Goal: Task Accomplishment & Management: Manage account settings

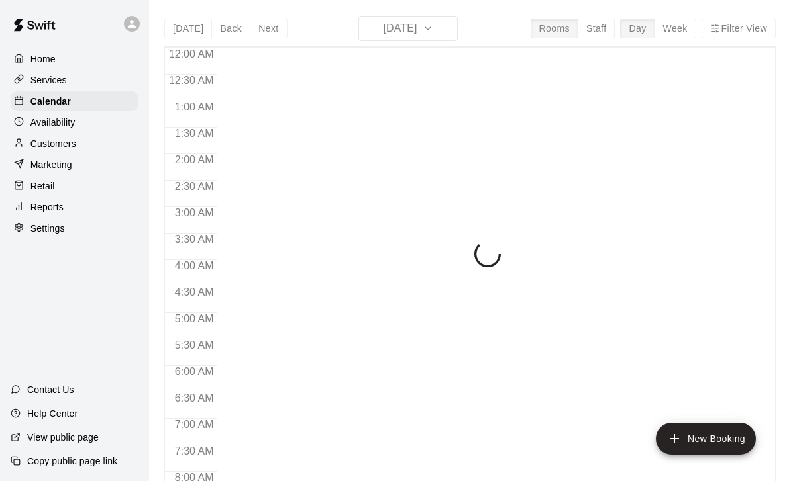
scroll to position [781, 0]
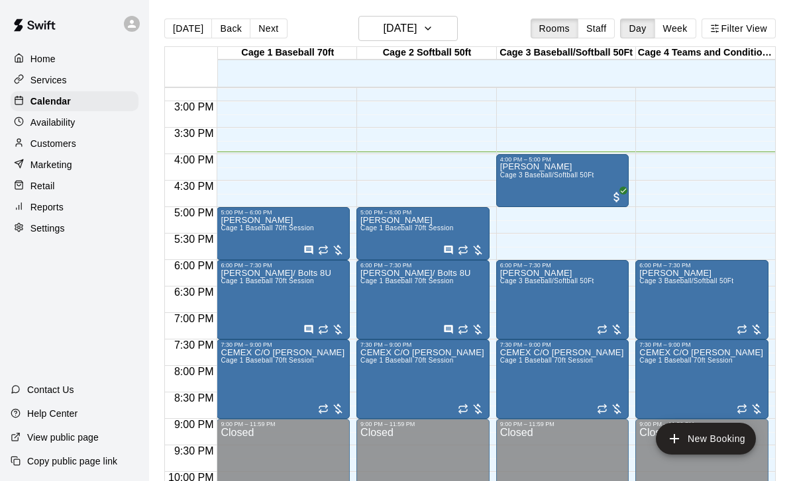
click at [546, 186] on div "DAMIAN RAMIREZ Cage 3 Baseball/Softball 50Ft" at bounding box center [547, 403] width 94 height 481
click at [516, 177] on icon "edit" at bounding box center [513, 178] width 12 height 12
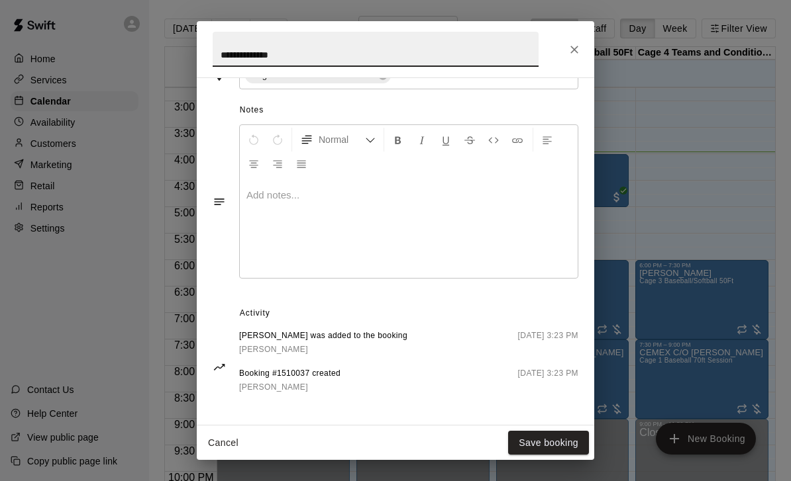
scroll to position [352, 0]
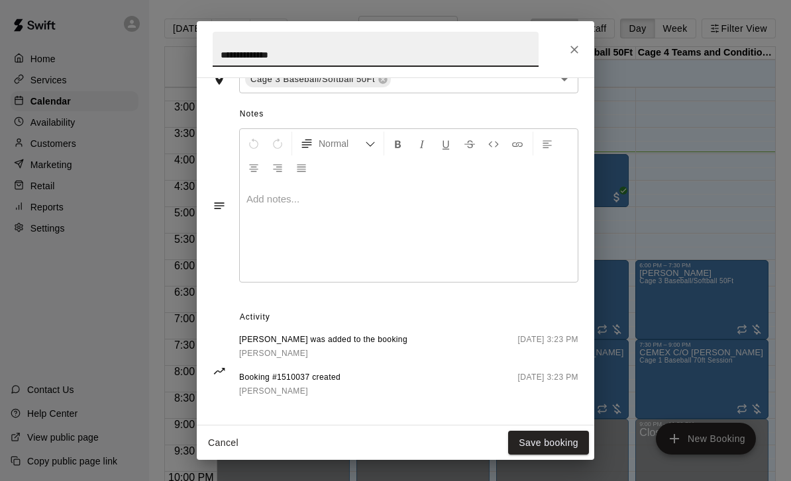
click at [575, 46] on icon "Close" at bounding box center [574, 49] width 13 height 13
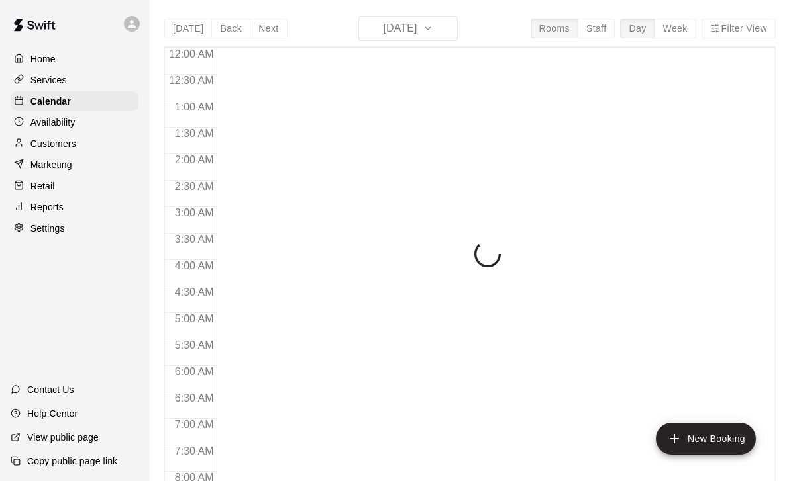
scroll to position [781, 0]
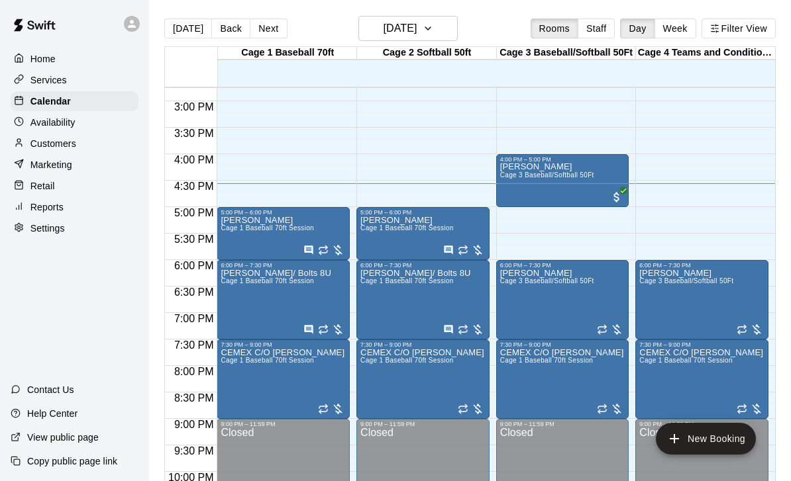
click at [267, 232] on span "Cage 1 Baseball 70ft Session" at bounding box center [267, 228] width 93 height 7
click at [240, 238] on icon "edit" at bounding box center [234, 239] width 16 height 16
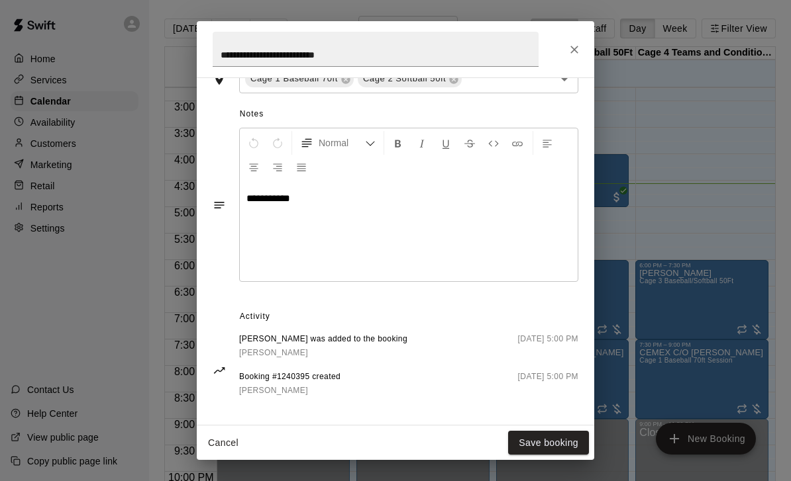
scroll to position [420, 0]
click at [575, 57] on button "Close" at bounding box center [574, 50] width 24 height 24
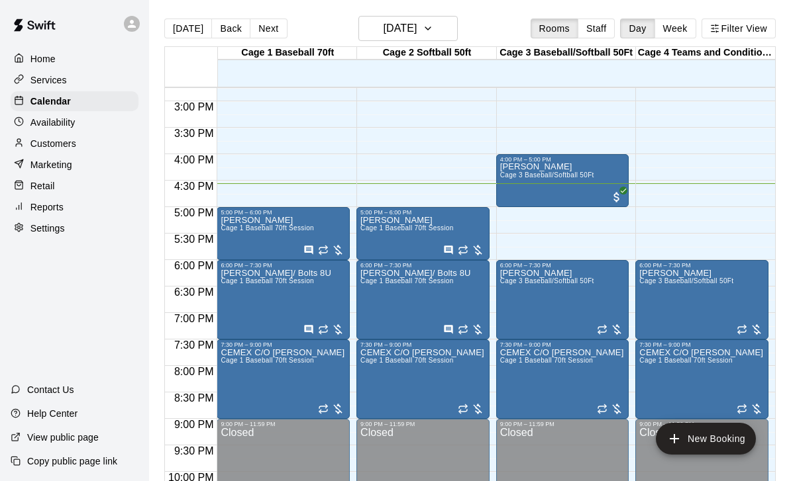
click at [244, 285] on button "edit" at bounding box center [234, 284] width 26 height 26
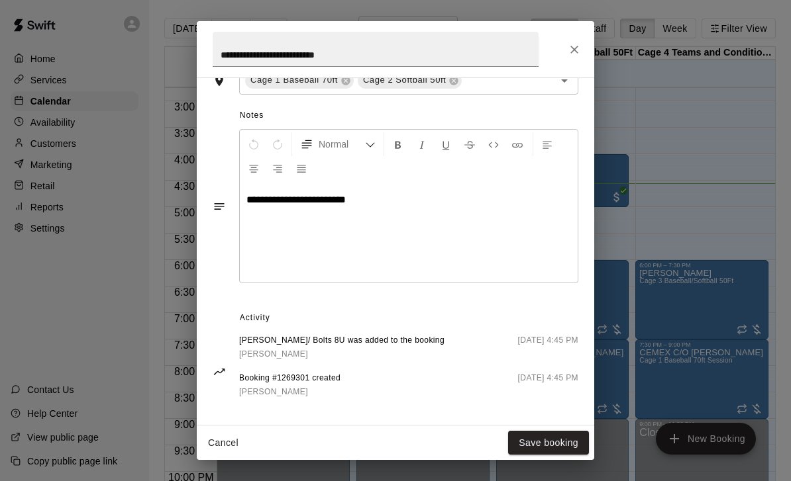
click at [572, 51] on icon "Close" at bounding box center [574, 50] width 8 height 8
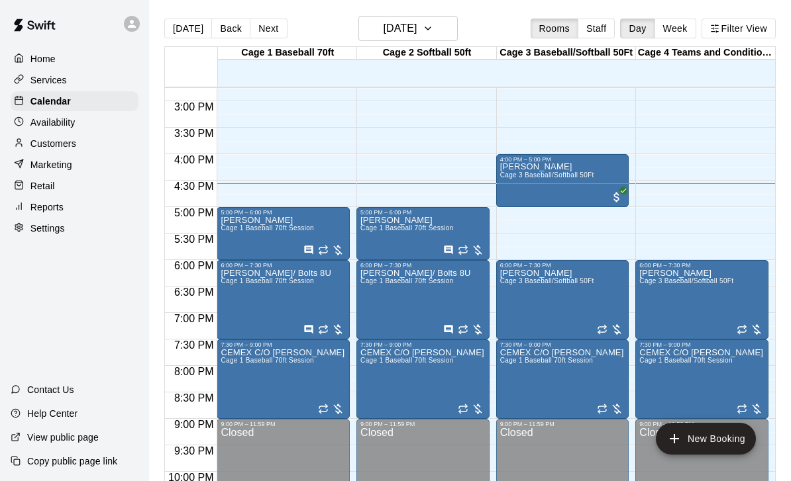
click at [519, 287] on icon "edit" at bounding box center [513, 284] width 16 height 16
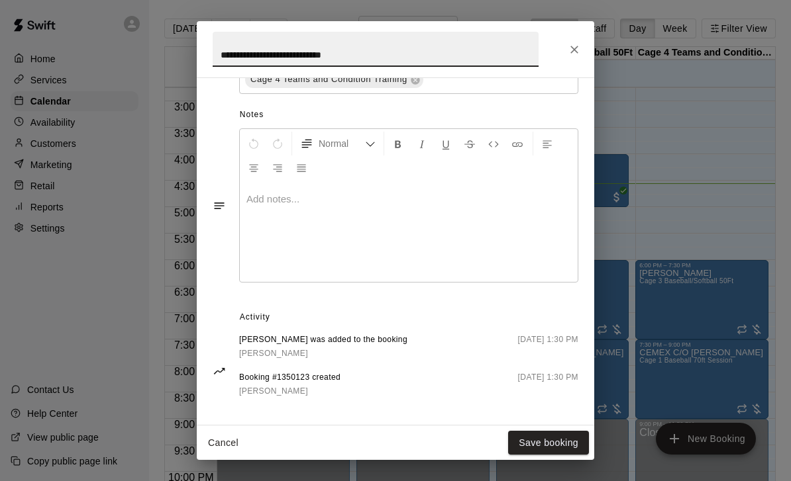
click at [575, 54] on icon "Close" at bounding box center [574, 49] width 13 height 13
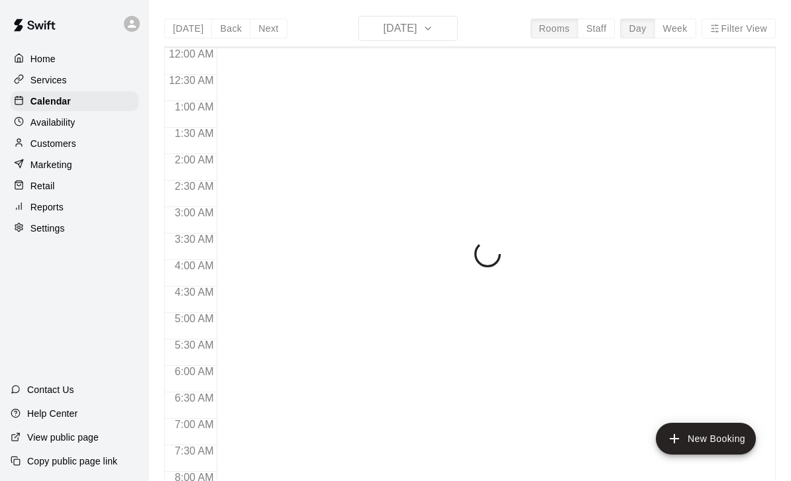
scroll to position [781, 0]
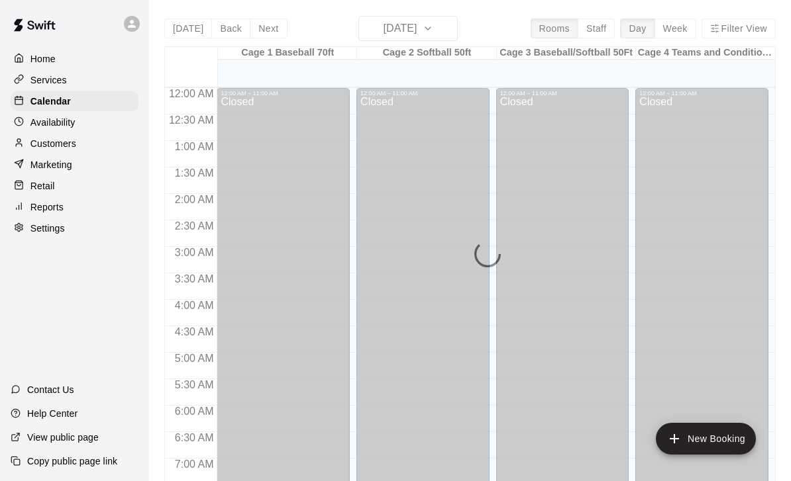
scroll to position [781, 0]
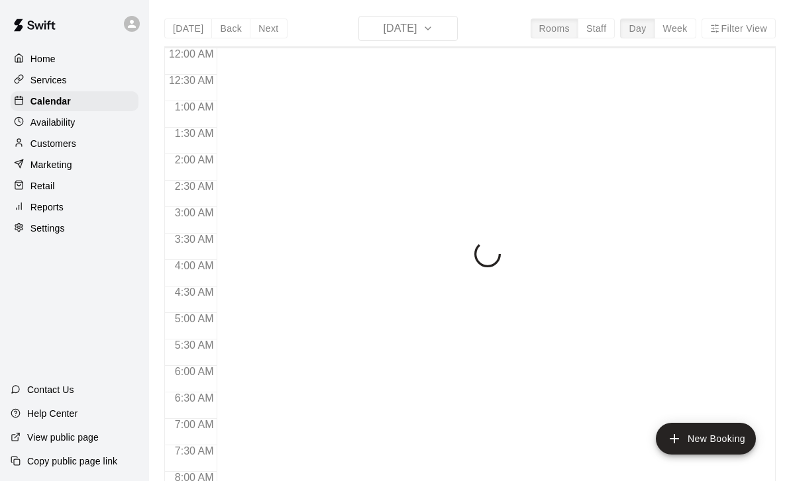
scroll to position [781, 0]
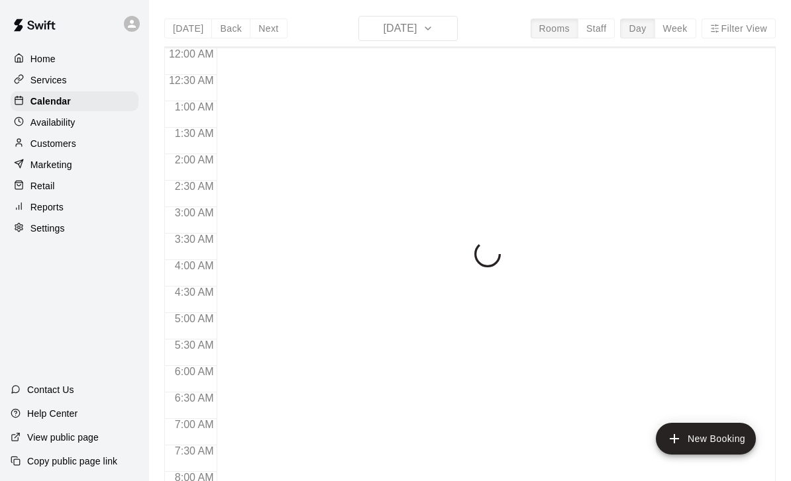
scroll to position [781, 0]
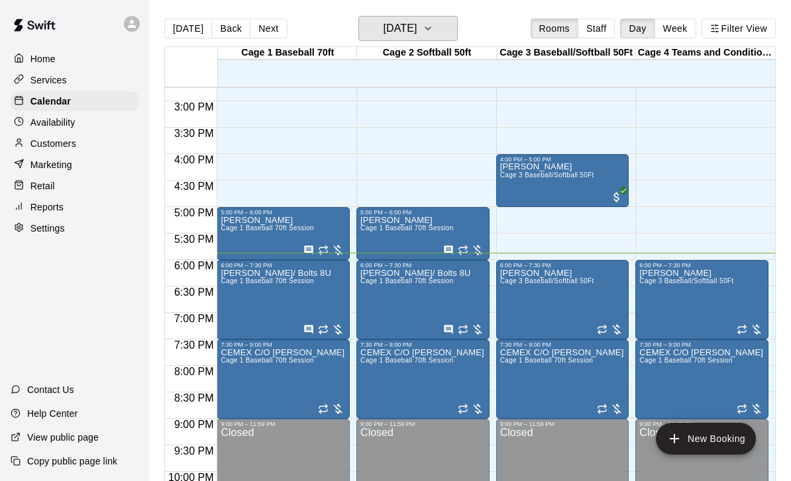
click at [417, 28] on h6 "[DATE]" at bounding box center [400, 28] width 34 height 19
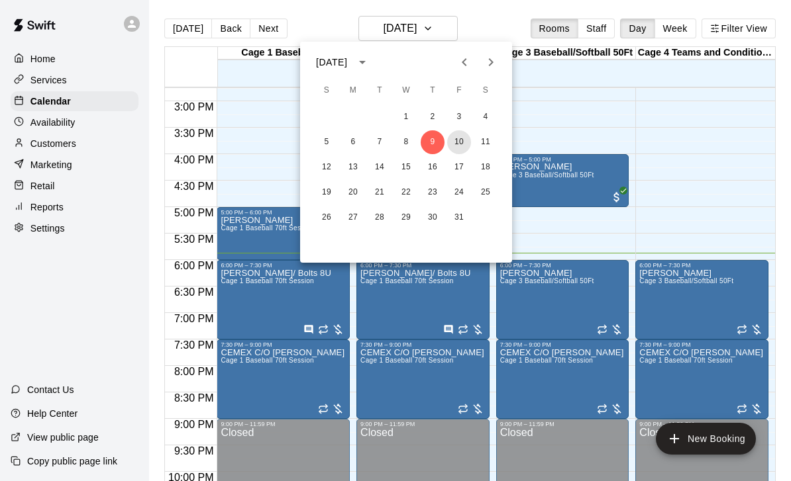
click at [457, 143] on button "10" at bounding box center [459, 142] width 24 height 24
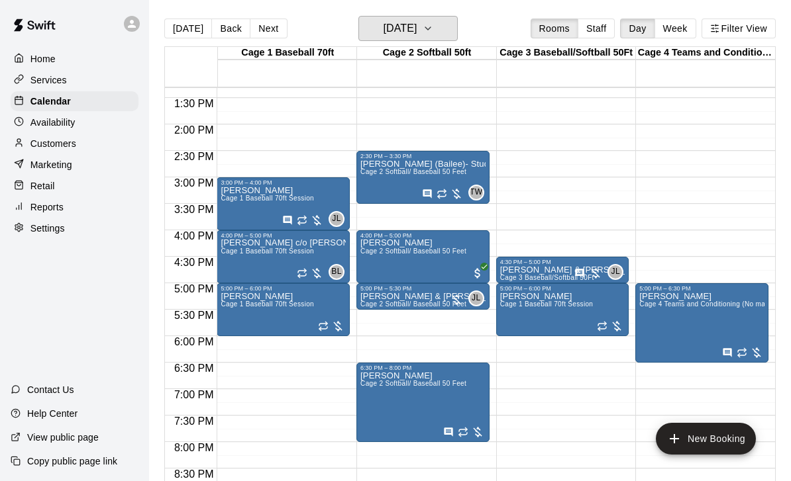
scroll to position [706, 0]
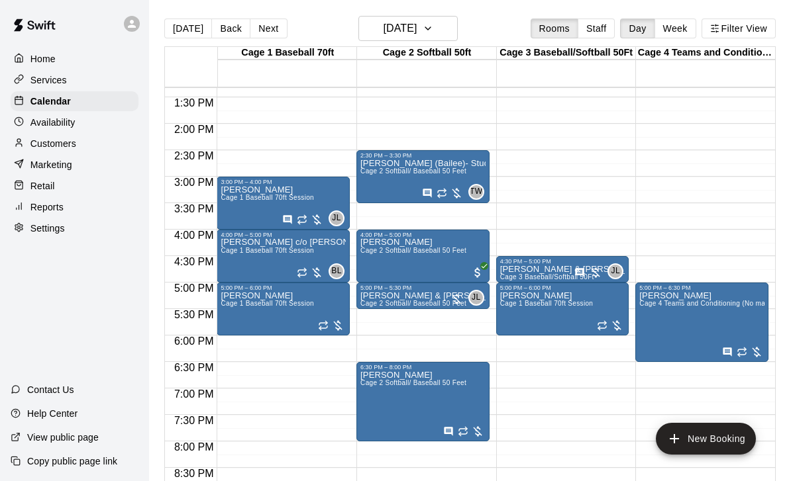
click at [542, 275] on span "Cage 3 Baseball/Softball 50Ft" at bounding box center [547, 277] width 94 height 7
click at [517, 289] on icon "edit" at bounding box center [513, 288] width 16 height 16
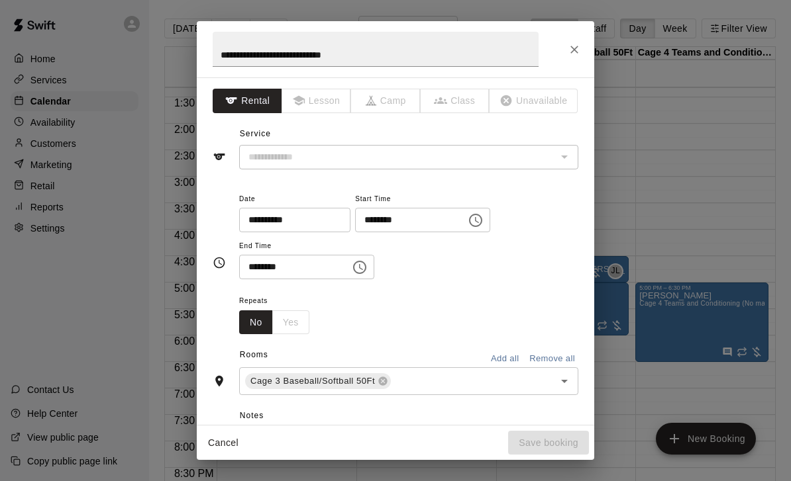
type input "**********"
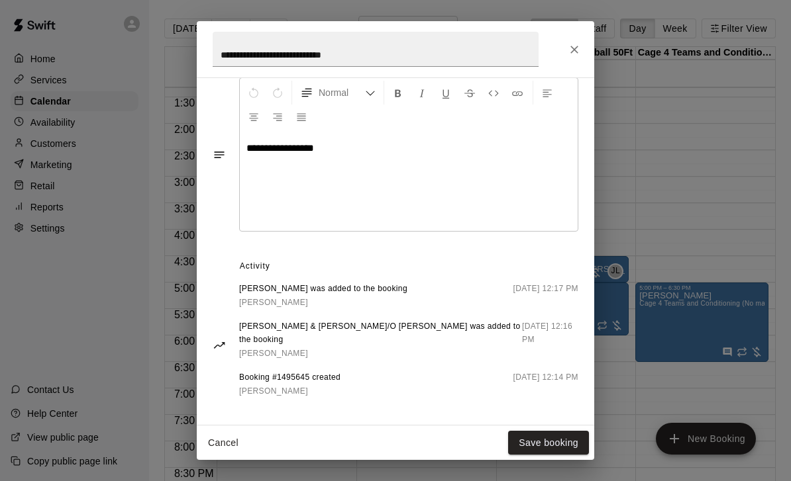
scroll to position [402, 0]
click at [580, 44] on icon "Close" at bounding box center [574, 49] width 13 height 13
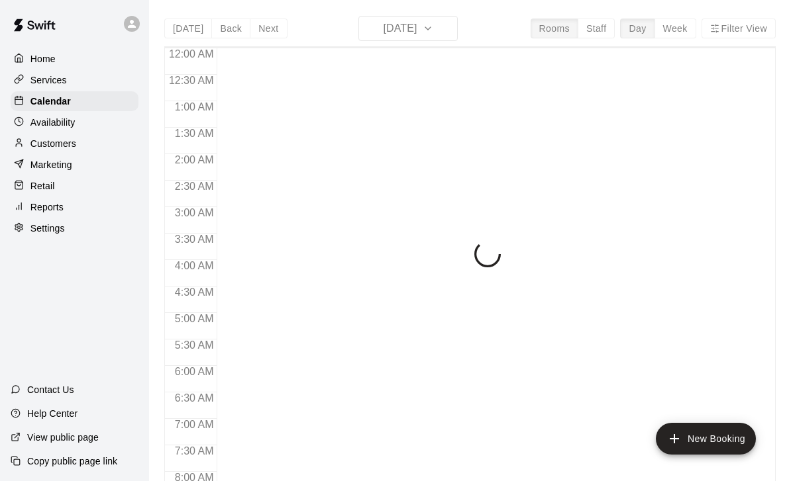
scroll to position [781, 0]
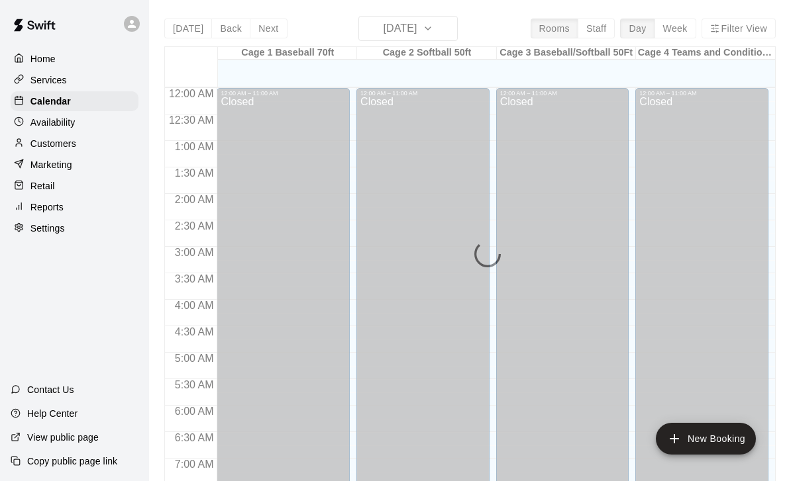
scroll to position [781, 0]
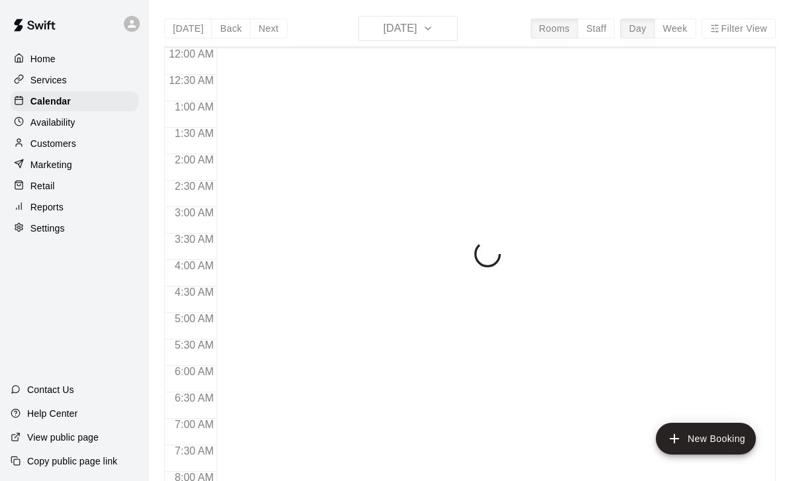
scroll to position [781, 0]
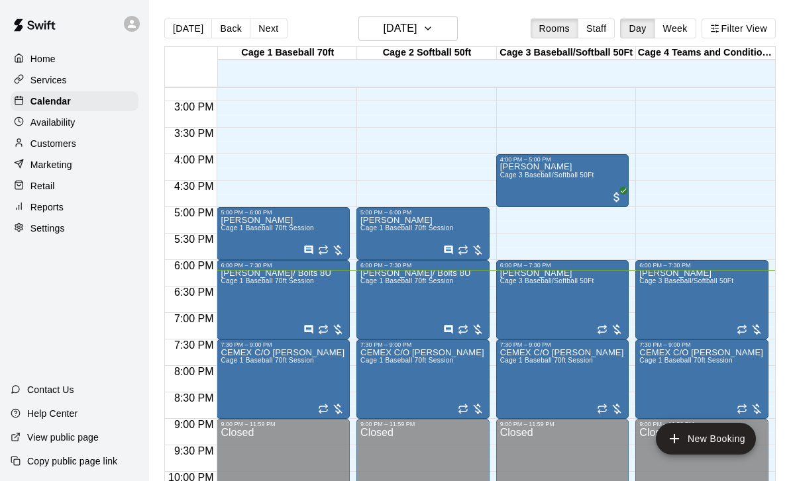
click at [232, 277] on icon "edit" at bounding box center [234, 284] width 16 height 16
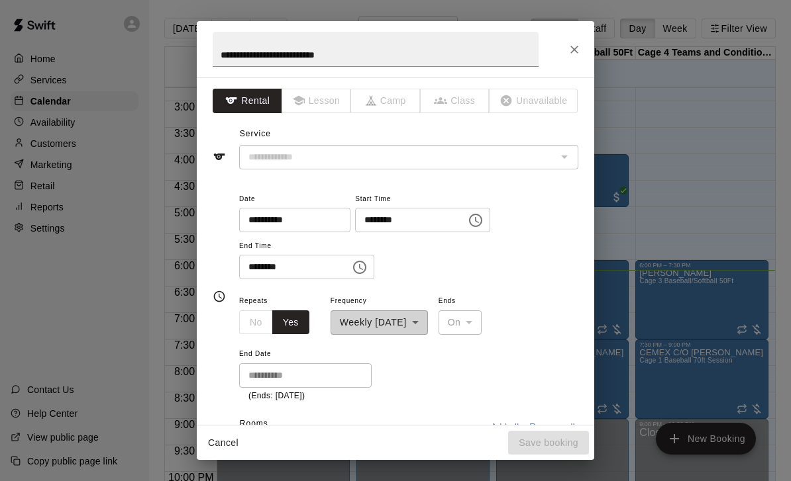
type input "**********"
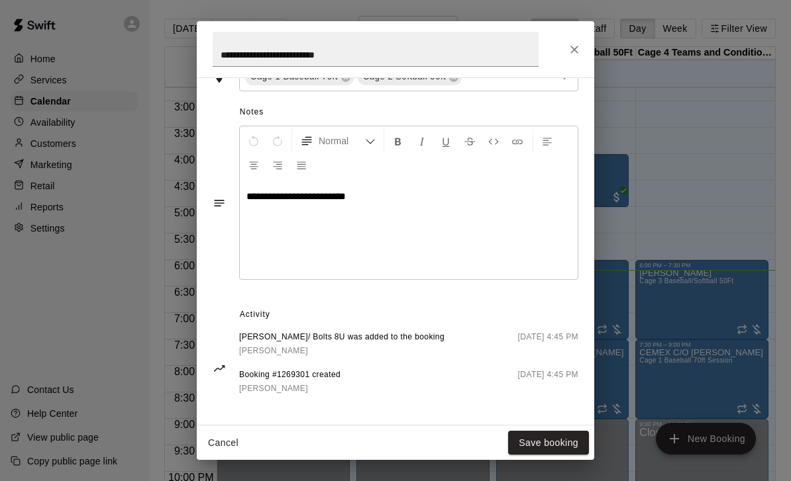
scroll to position [420, 0]
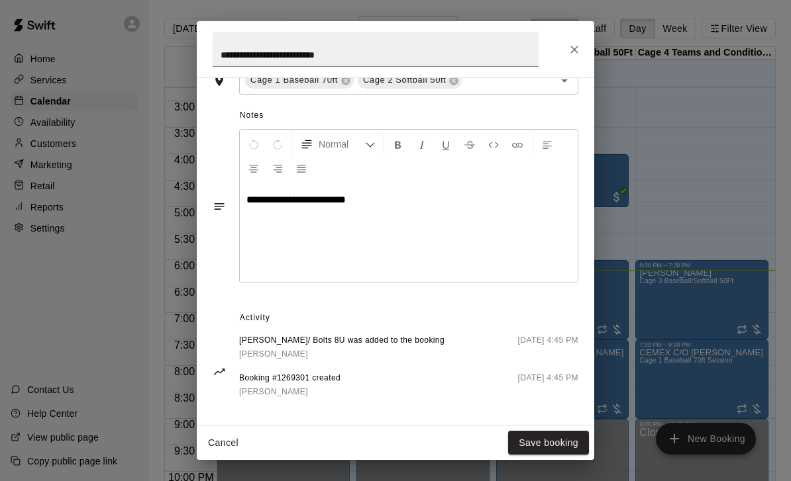
click at [577, 43] on icon "Close" at bounding box center [574, 49] width 13 height 13
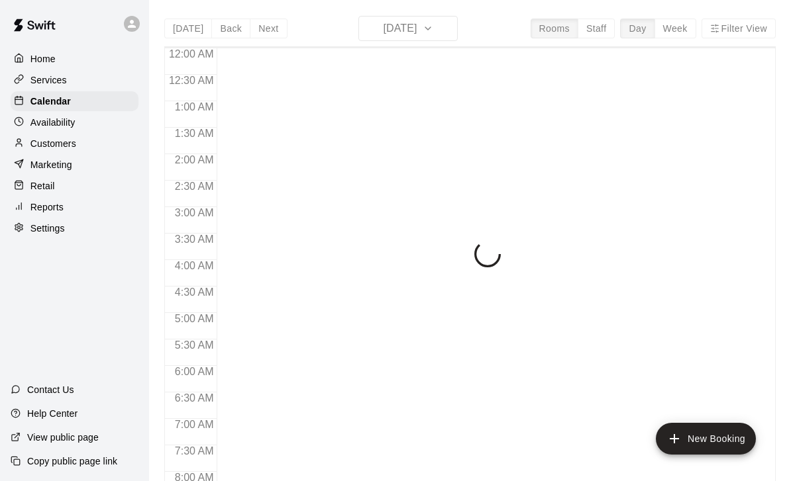
scroll to position [781, 0]
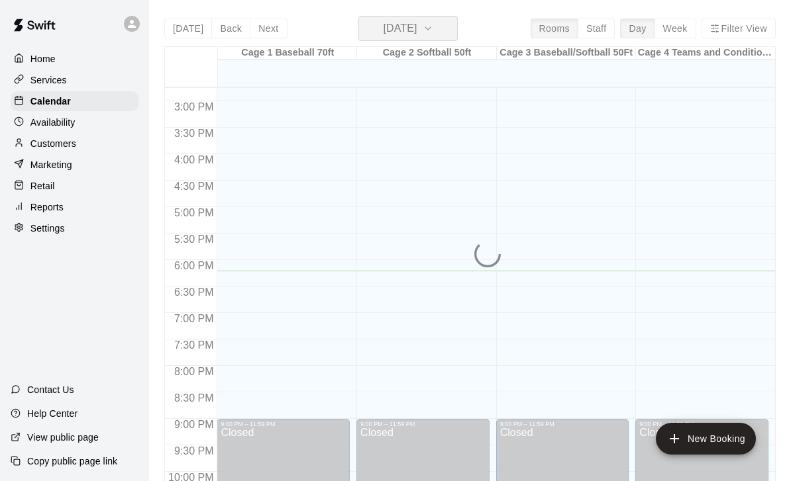
click at [417, 30] on h6 "[DATE]" at bounding box center [400, 28] width 34 height 19
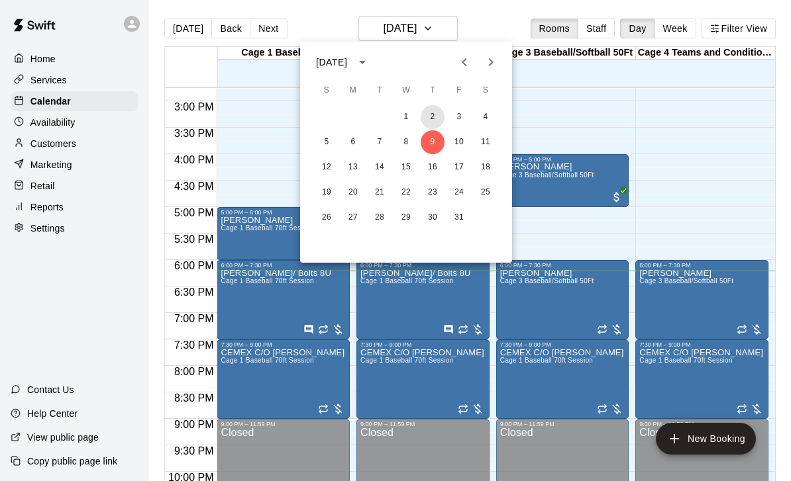
click at [432, 118] on button "2" at bounding box center [433, 117] width 24 height 24
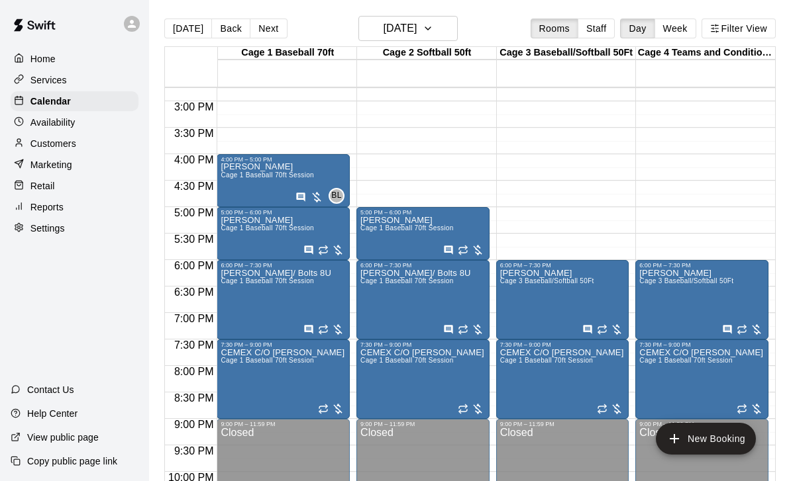
click at [230, 289] on icon "edit" at bounding box center [234, 284] width 12 height 12
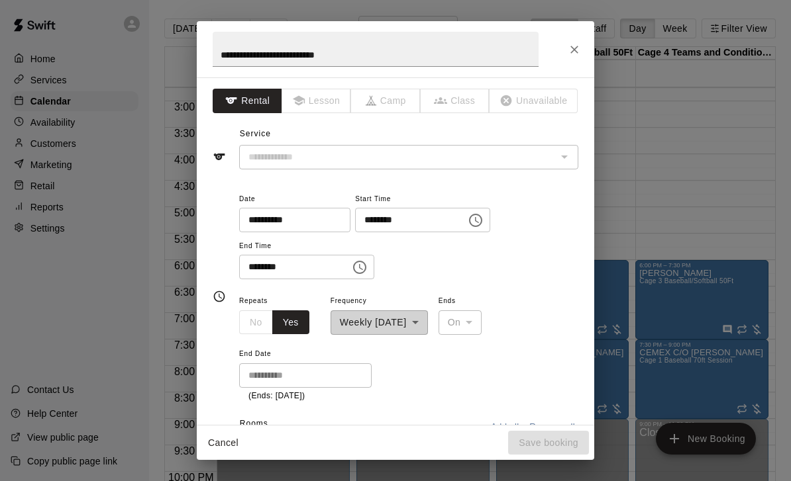
type input "**********"
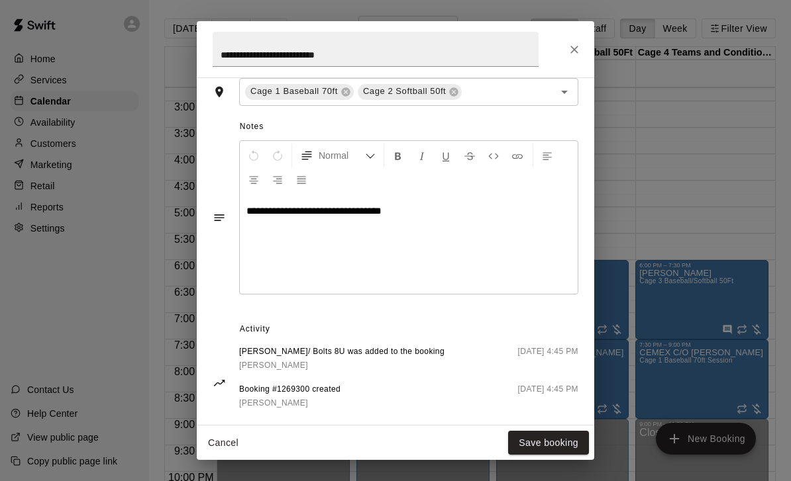
scroll to position [413, 0]
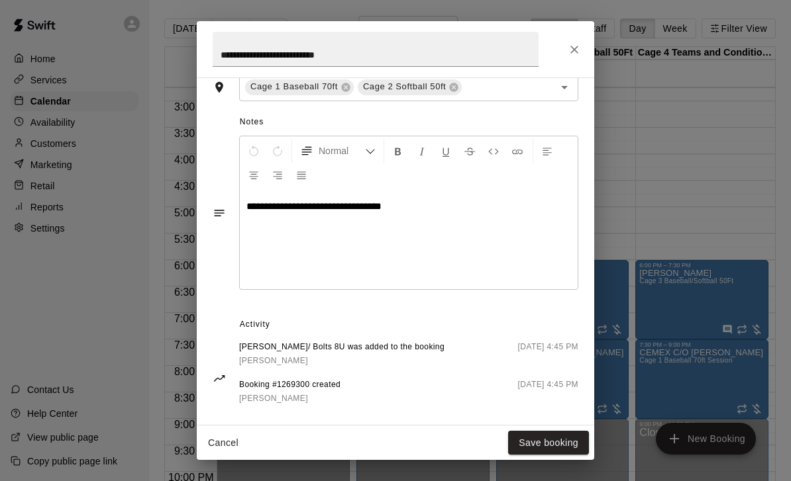
click at [568, 59] on button "Close" at bounding box center [574, 50] width 24 height 24
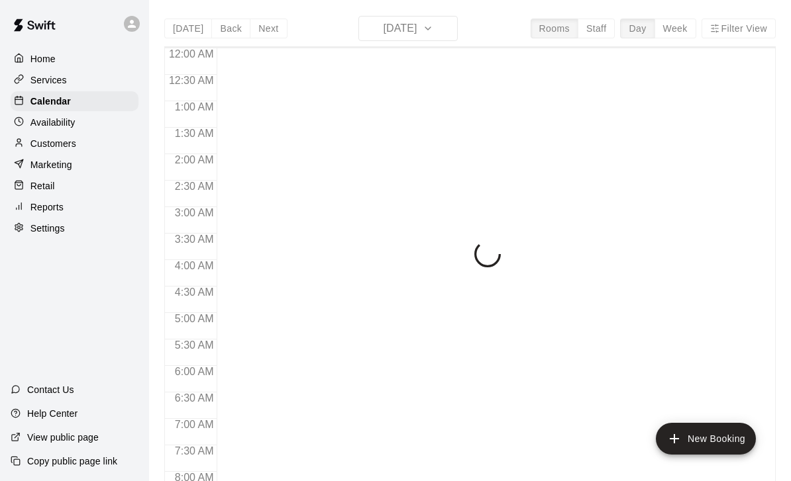
scroll to position [781, 0]
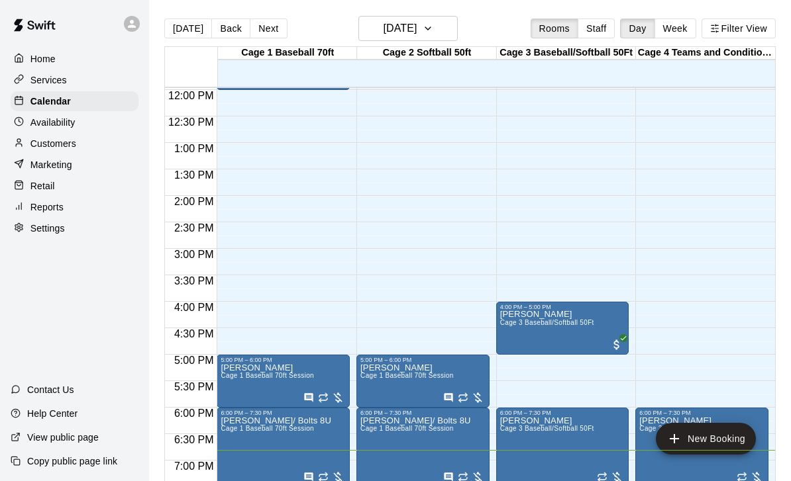
scroll to position [636, 0]
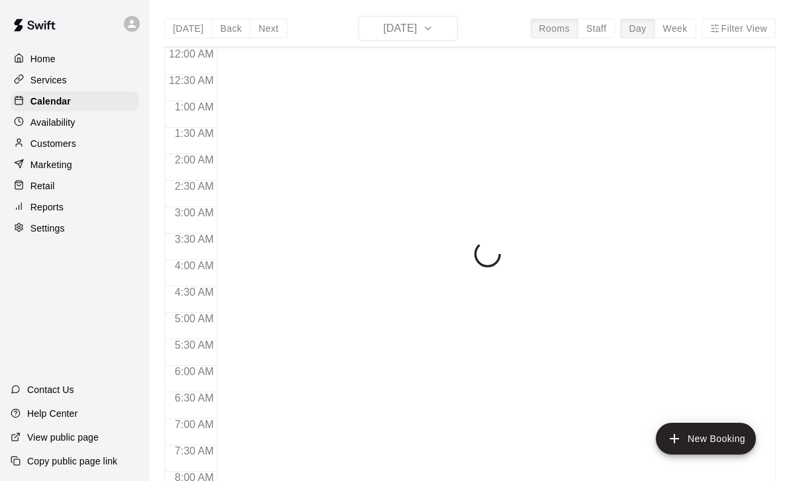
scroll to position [781, 0]
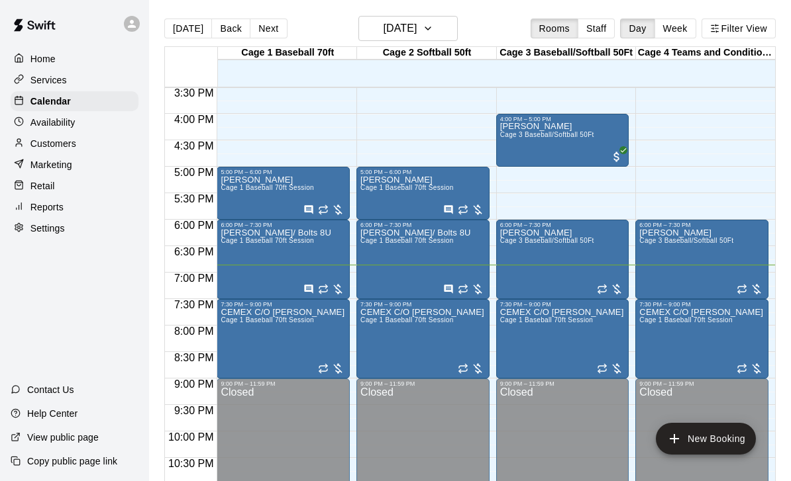
scroll to position [821, 0]
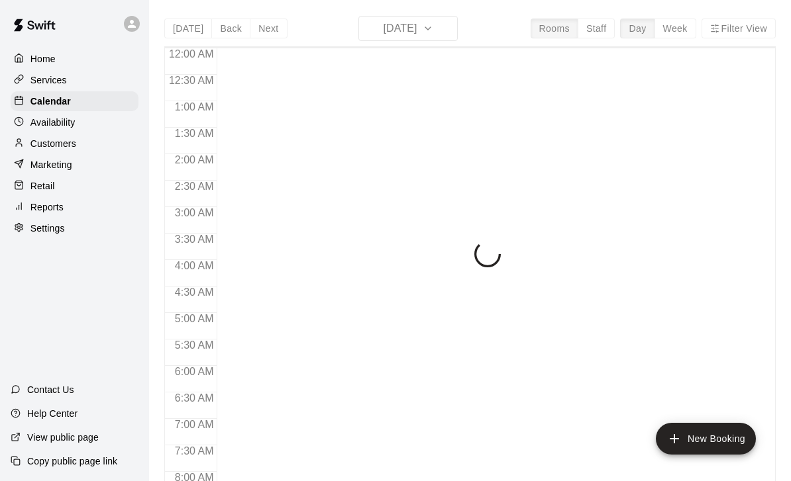
scroll to position [781, 0]
